Goal: Information Seeking & Learning: Check status

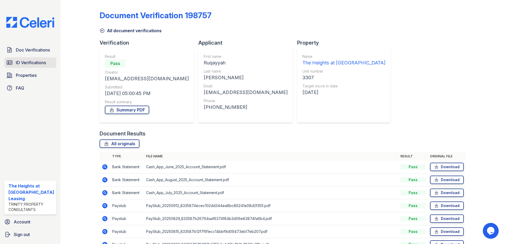
click at [29, 59] on span "ID Verifications" at bounding box center [31, 62] width 30 height 6
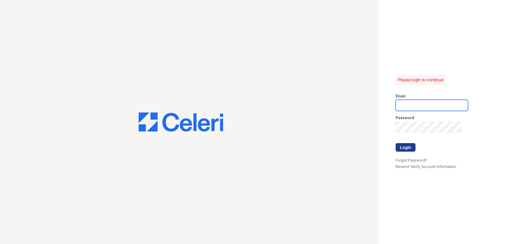
type input "theheightsatdunwoody@trinity-pm.com"
click at [406, 147] on button "Login" at bounding box center [406, 147] width 20 height 8
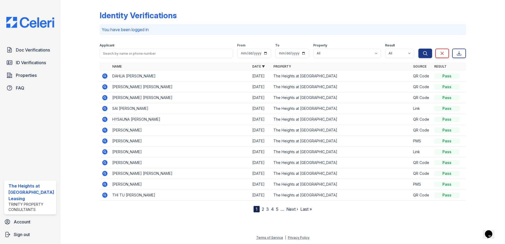
click at [128, 48] on div "Applicant" at bounding box center [167, 45] width 134 height 5
click at [135, 59] on form "Applicant From To Property All The Heights at [GEOGRAPHIC_DATA] Result All Pass…" at bounding box center [283, 49] width 367 height 21
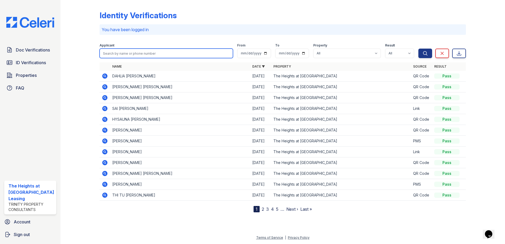
click at [141, 55] on input "search" at bounding box center [167, 54] width 134 height 10
type input "[PERSON_NAME]"
click at [419, 49] on button "Search" at bounding box center [426, 54] width 14 height 10
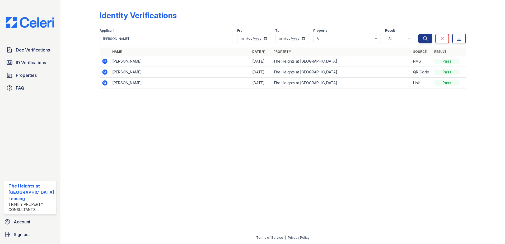
click at [103, 62] on icon at bounding box center [104, 61] width 5 height 5
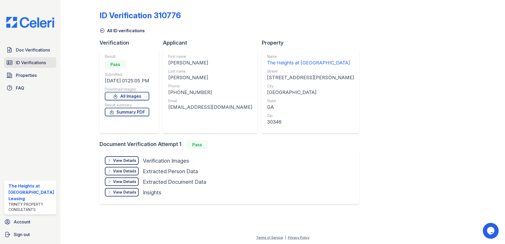
click at [33, 59] on span "ID Verifications" at bounding box center [31, 62] width 30 height 6
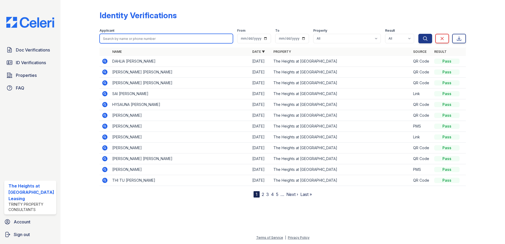
click at [150, 39] on input "search" at bounding box center [167, 39] width 134 height 10
type input "adrinna"
click at [419, 34] on button "Search" at bounding box center [426, 39] width 14 height 10
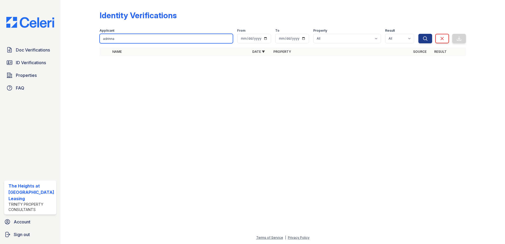
click at [124, 40] on input "adrinna" at bounding box center [167, 39] width 134 height 10
click at [256, 129] on div at bounding box center [283, 152] width 428 height 165
